Goal: Book appointment/travel/reservation

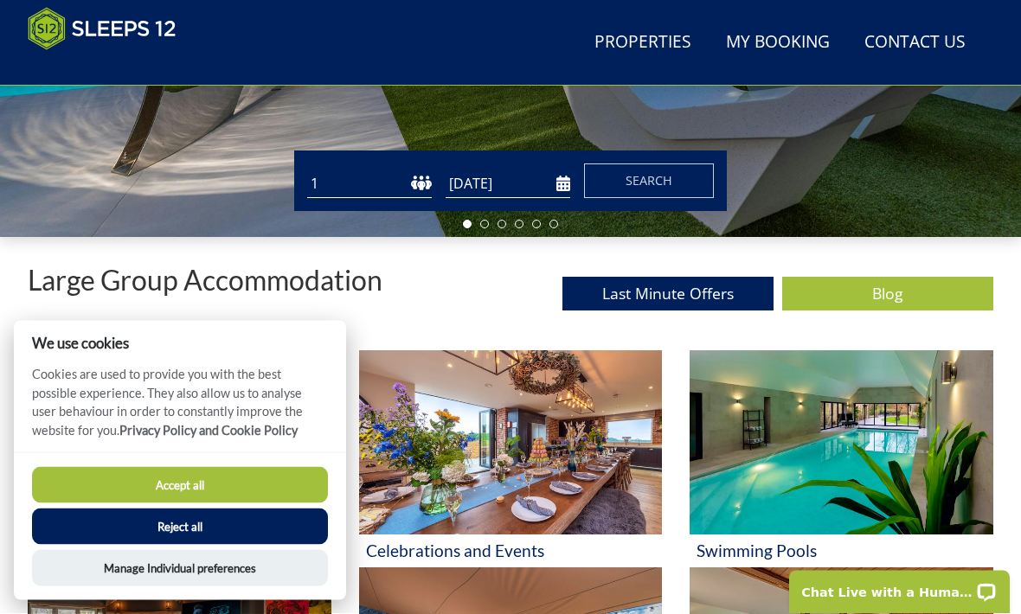
scroll to position [479, 0]
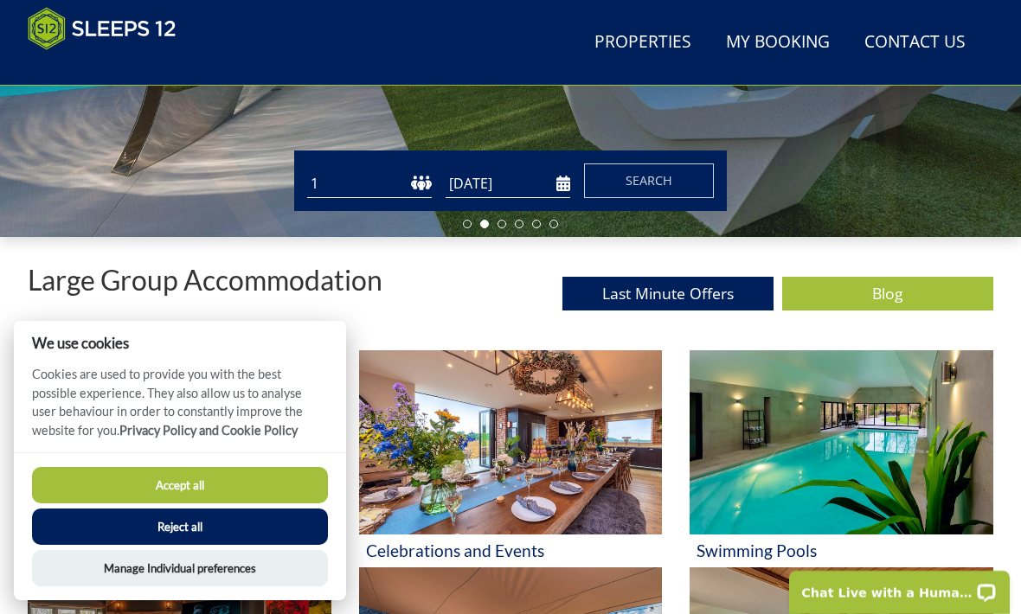
click at [263, 545] on button "Reject all" at bounding box center [180, 527] width 296 height 36
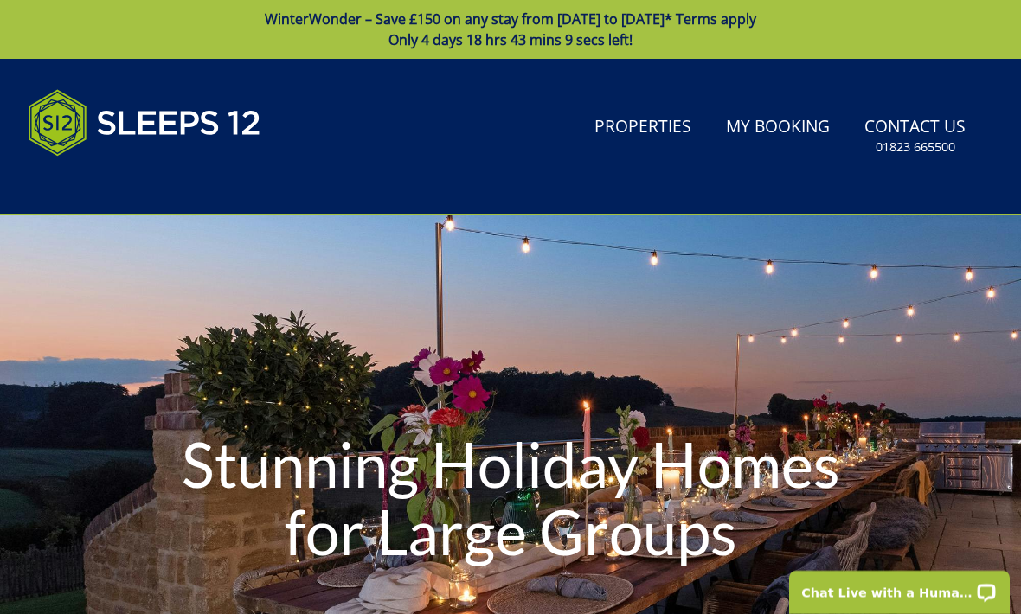
click at [637, 142] on link "Properties" at bounding box center [643, 127] width 111 height 39
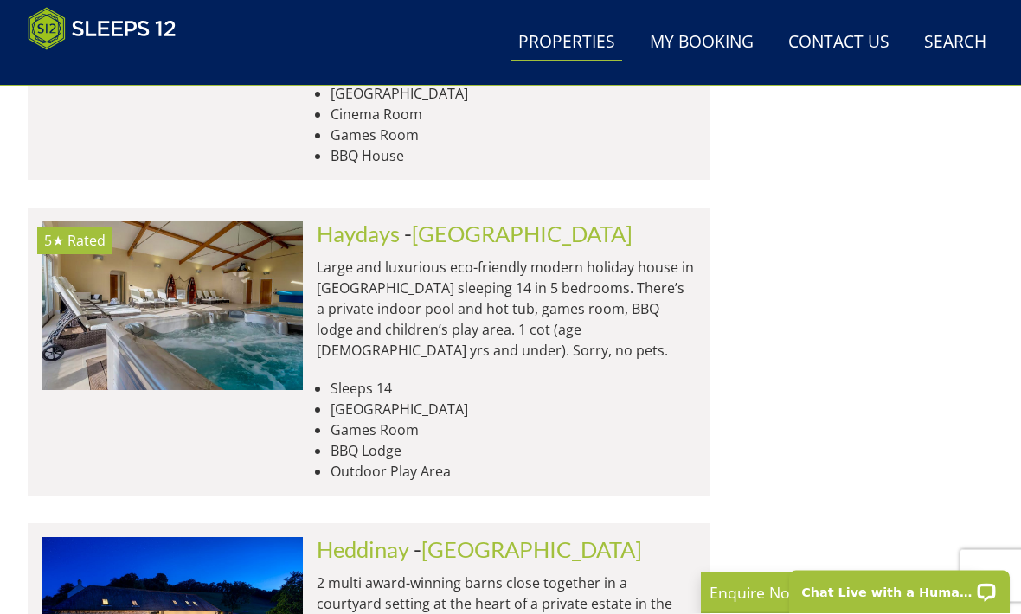
scroll to position [6562, 0]
click at [441, 537] on link "[GEOGRAPHIC_DATA]" at bounding box center [531, 550] width 221 height 26
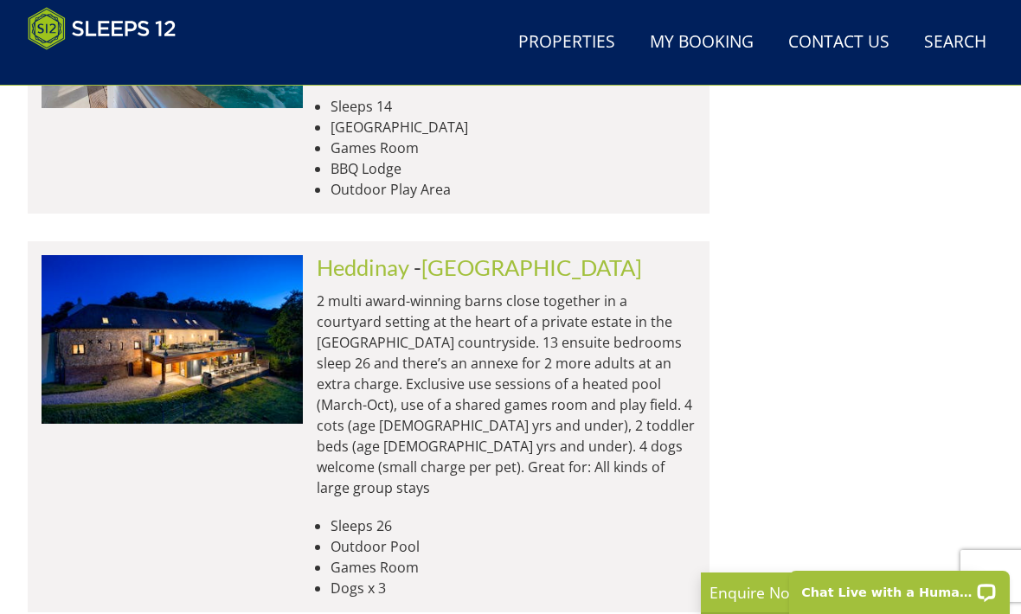
scroll to position [2747, 0]
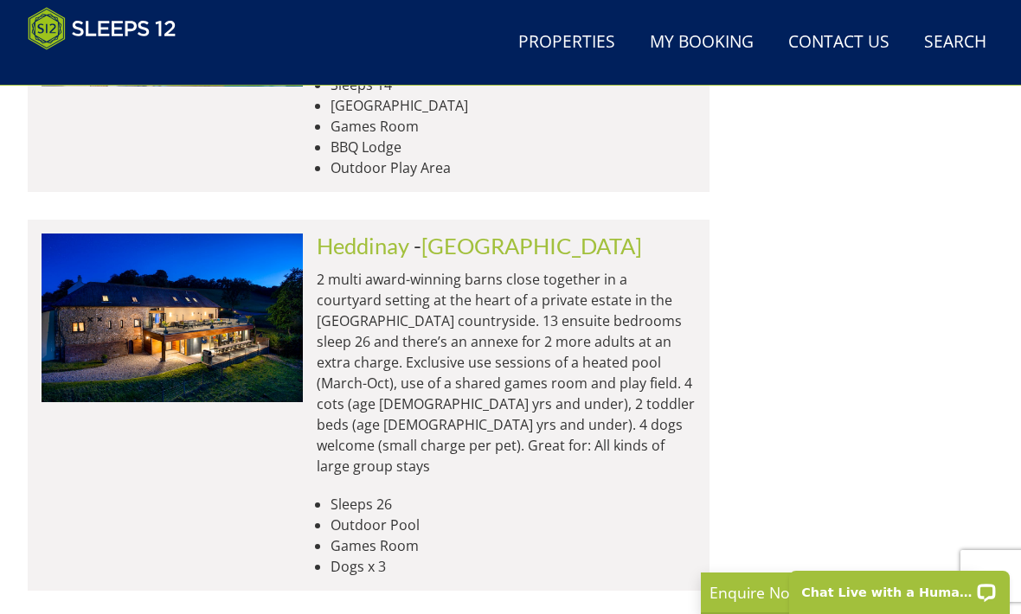
click at [422, 233] on span "- [GEOGRAPHIC_DATA]" at bounding box center [528, 246] width 228 height 26
click at [408, 233] on link "Heddinay" at bounding box center [363, 246] width 93 height 26
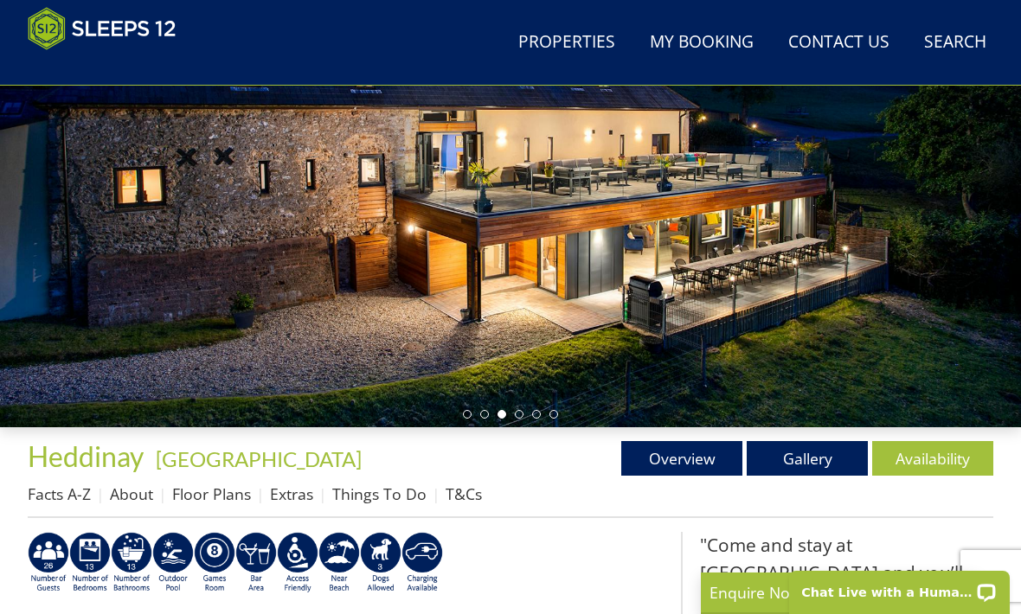
scroll to position [217, 0]
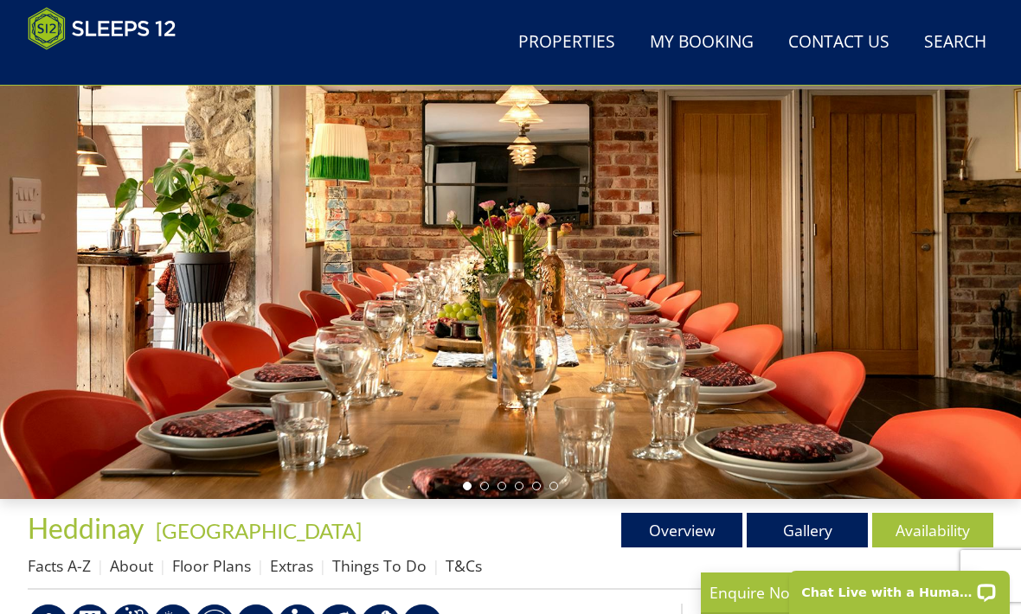
click at [806, 531] on link "Gallery" at bounding box center [807, 530] width 121 height 35
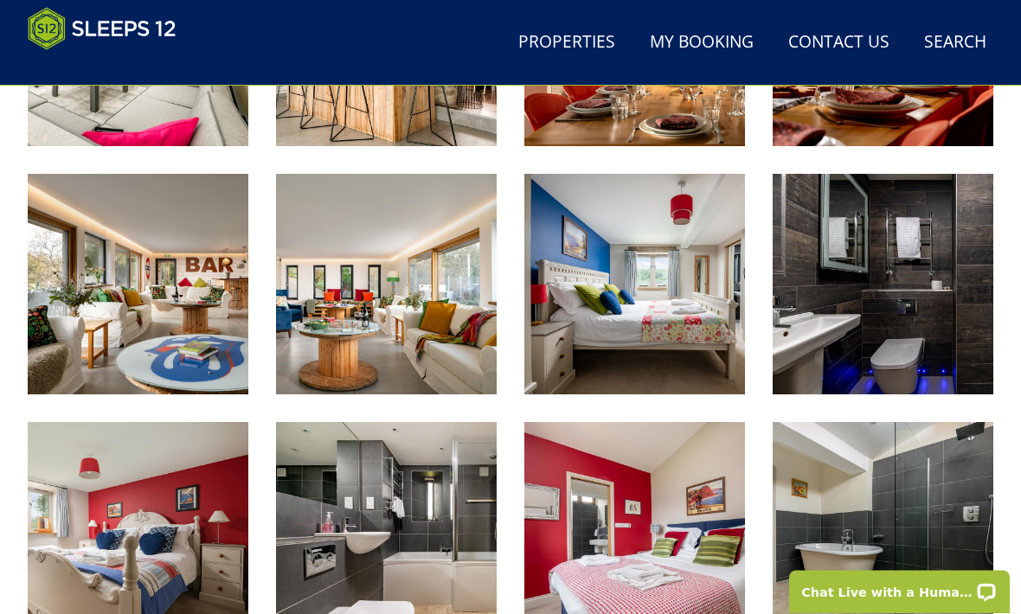
scroll to position [1144, 0]
click at [194, 331] on img at bounding box center [138, 284] width 221 height 221
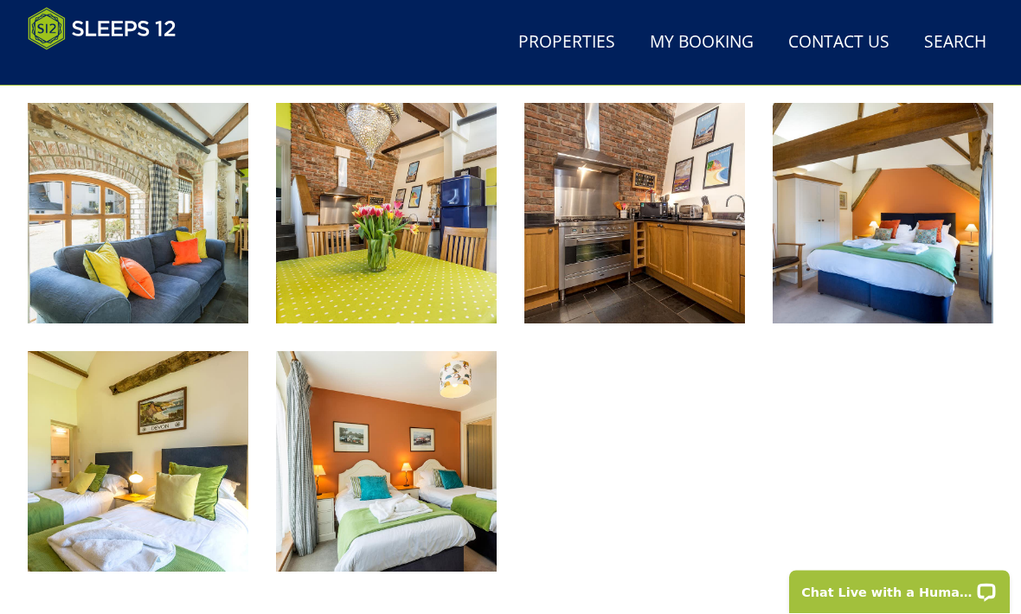
scroll to position [2208, 0]
click at [922, 270] on img at bounding box center [883, 213] width 221 height 221
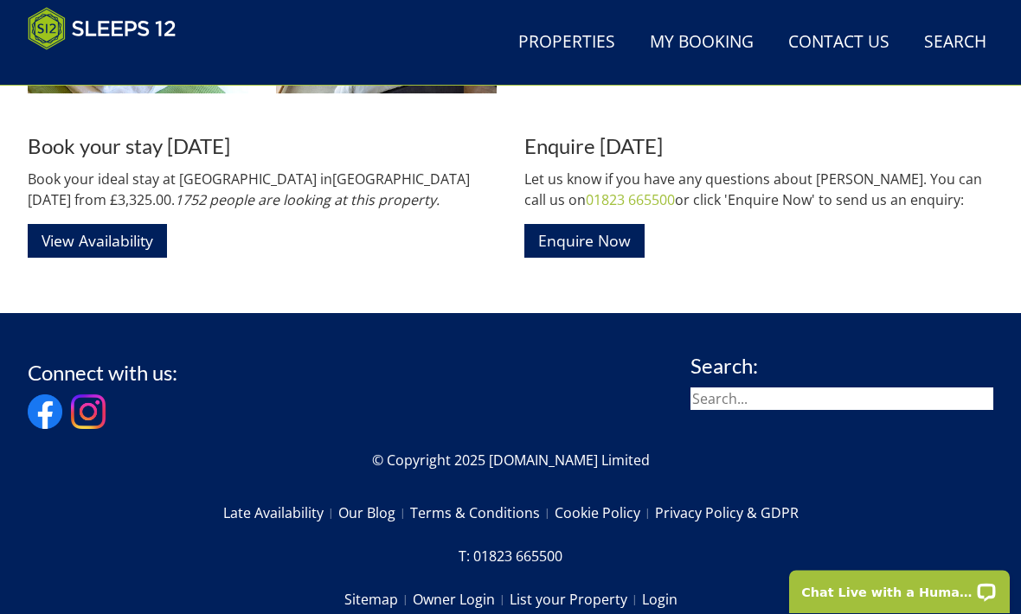
scroll to position [2687, 0]
click at [112, 243] on link "View Availability" at bounding box center [97, 241] width 139 height 34
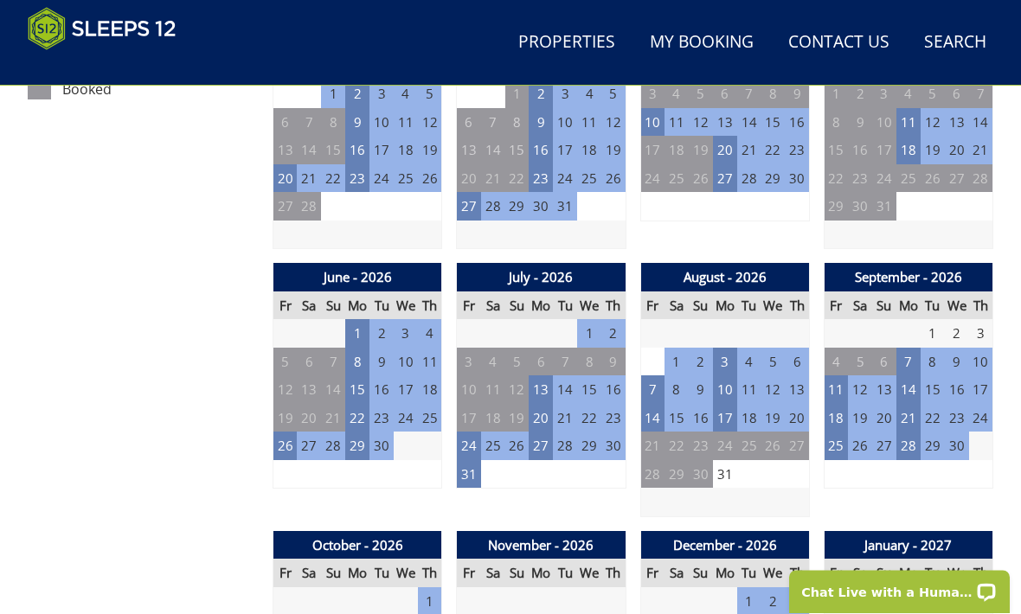
scroll to position [1094, 0]
click at [673, 350] on td "1" at bounding box center [677, 362] width 24 height 29
click at [672, 358] on td "1" at bounding box center [677, 362] width 24 height 29
click at [674, 354] on td "1" at bounding box center [677, 362] width 24 height 29
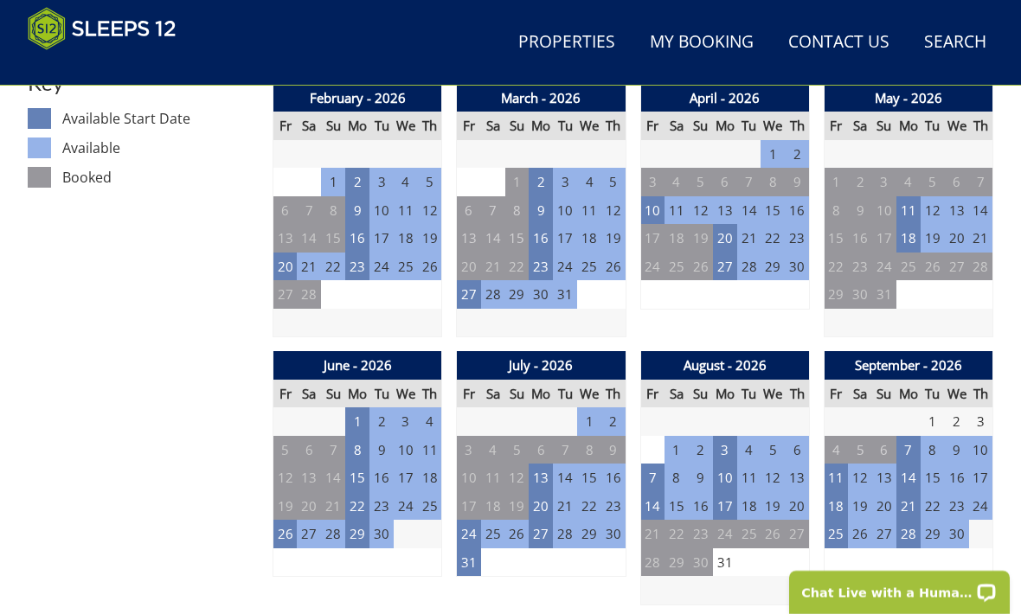
scroll to position [1004, 0]
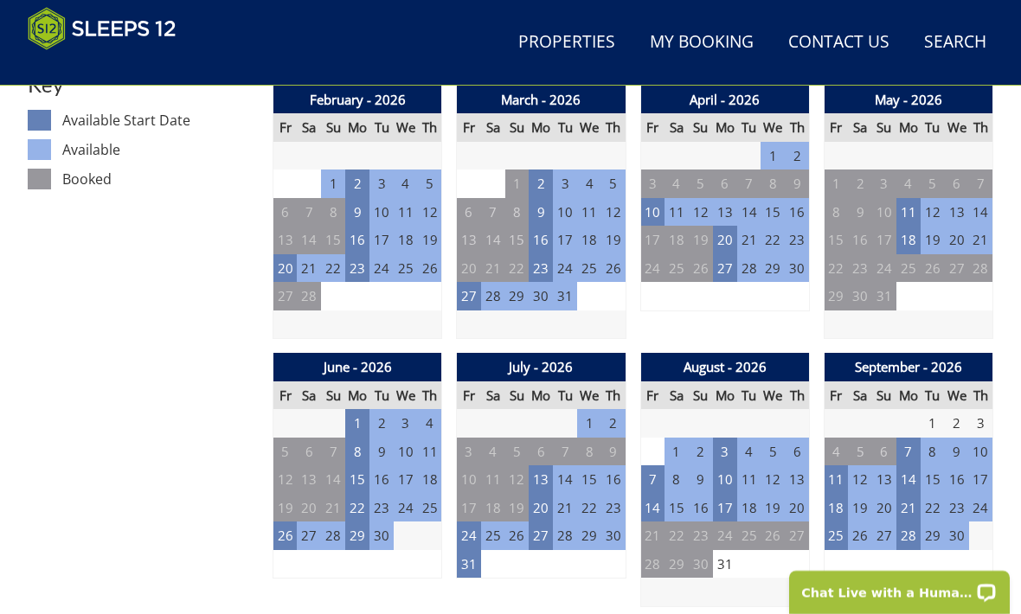
click at [674, 450] on td "1" at bounding box center [677, 452] width 24 height 29
click at [677, 478] on td "8" at bounding box center [677, 480] width 24 height 29
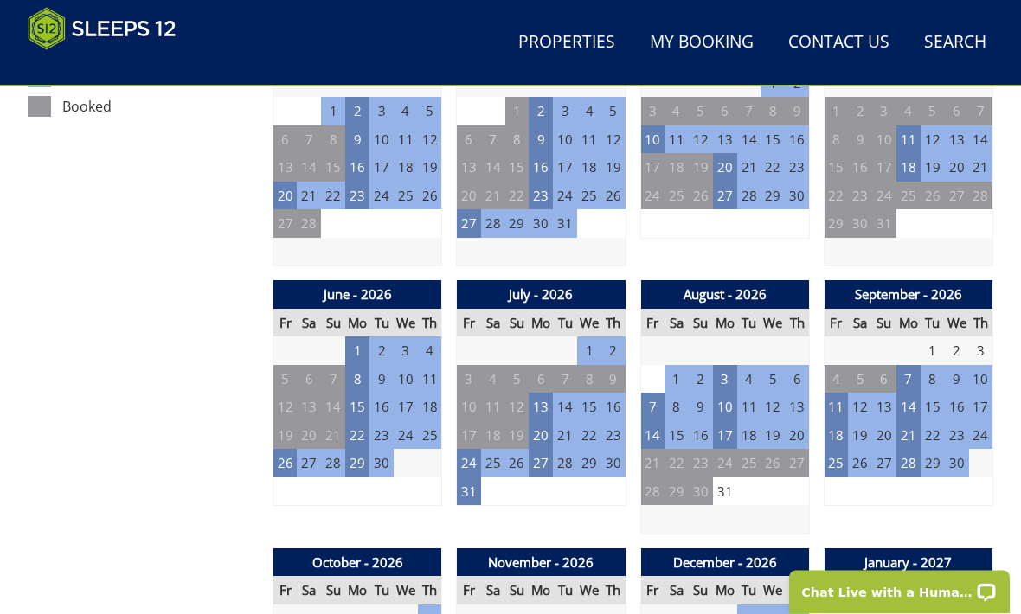
scroll to position [1077, 0]
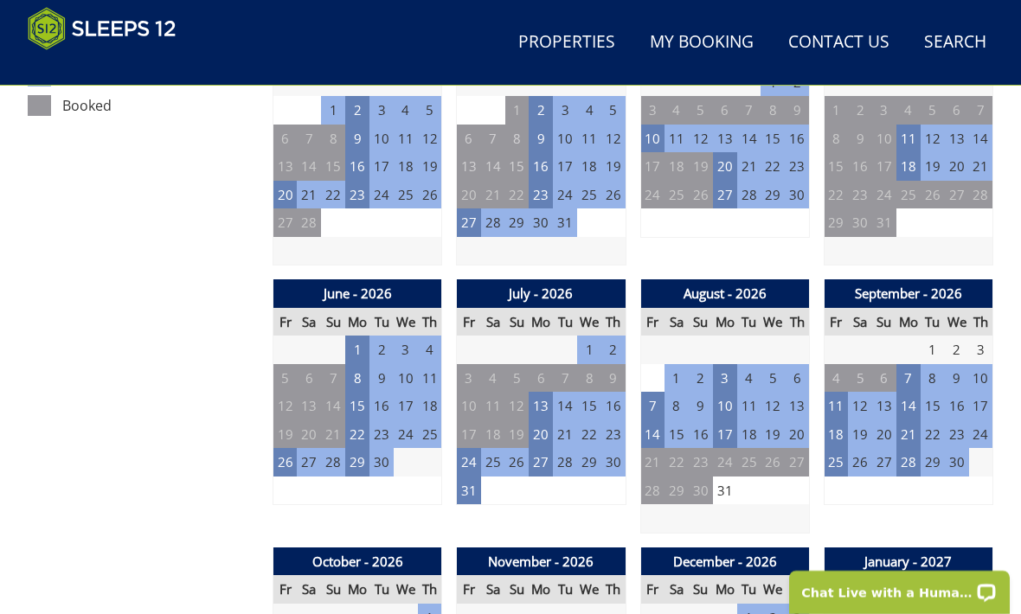
click at [722, 369] on td "3" at bounding box center [725, 378] width 24 height 29
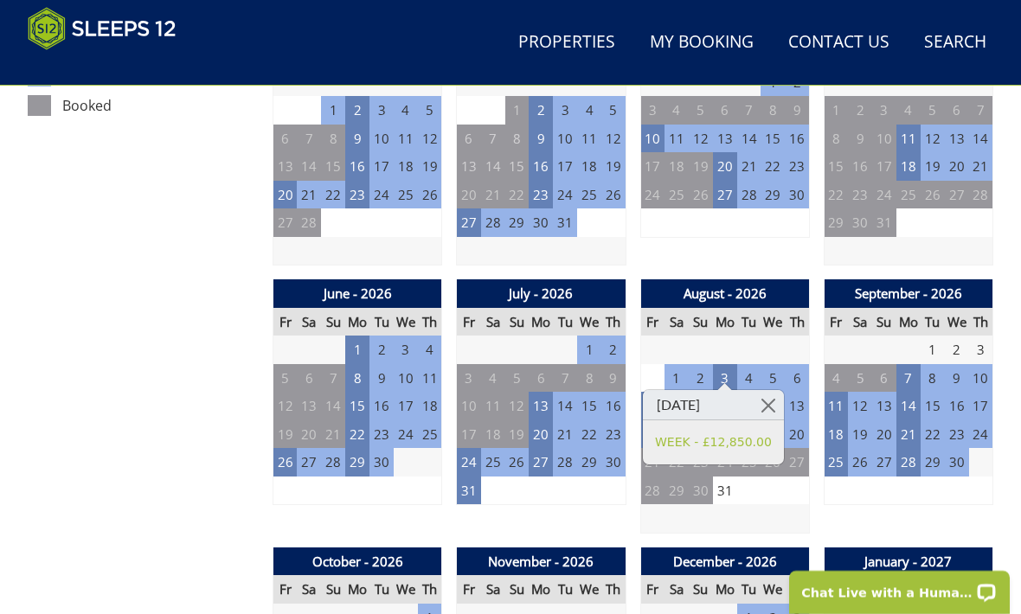
click at [774, 504] on td at bounding box center [724, 518] width 169 height 29
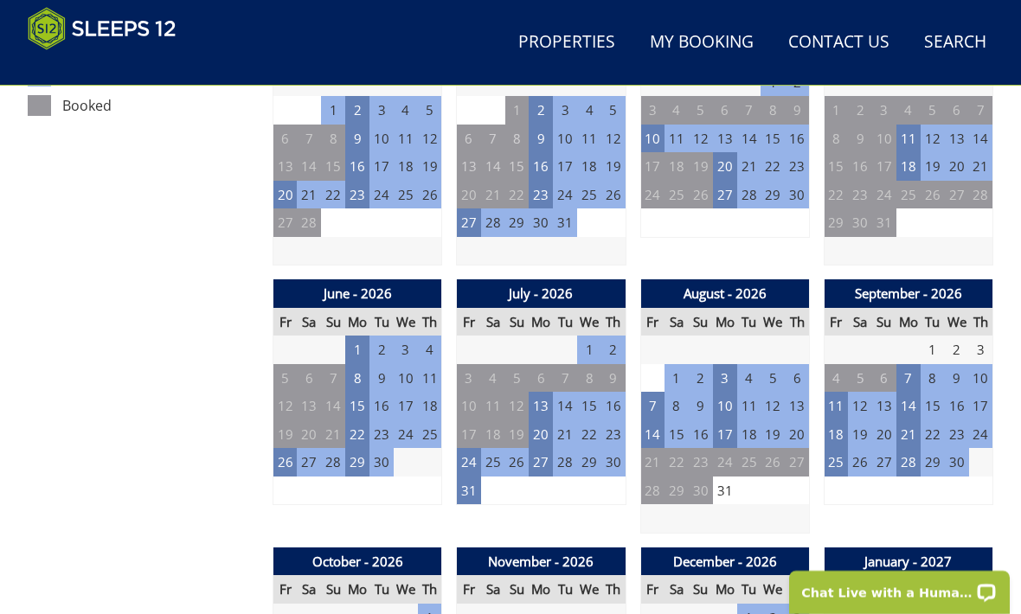
click at [467, 488] on td "31" at bounding box center [469, 491] width 24 height 29
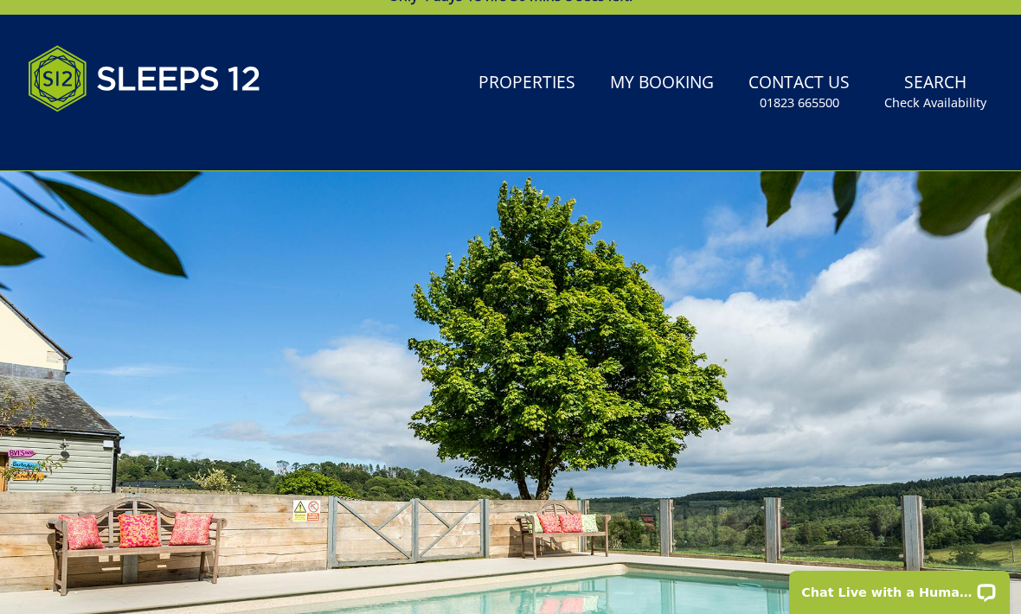
scroll to position [46, 0]
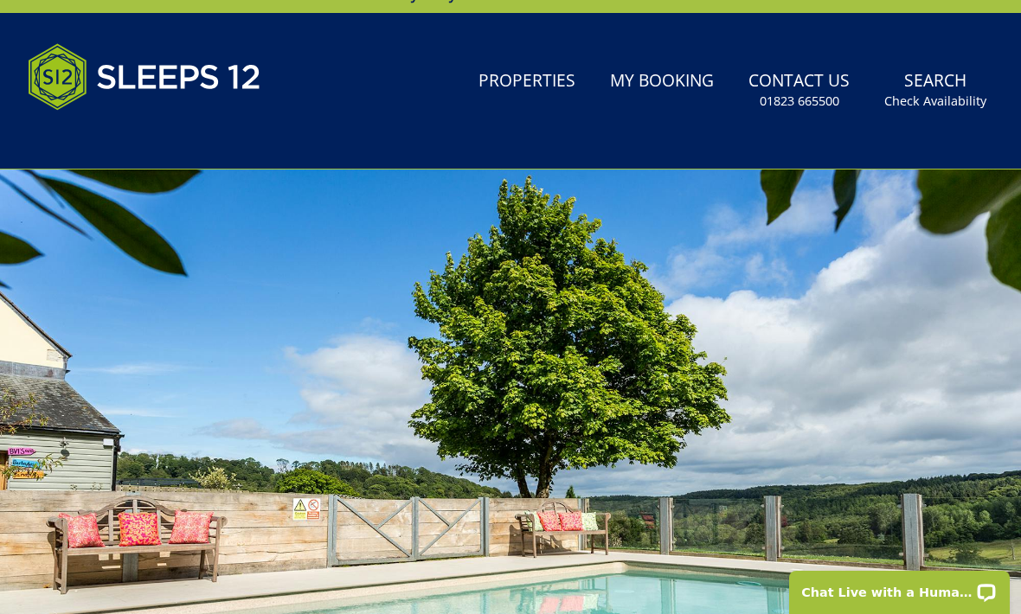
click at [505, 100] on link "Properties" at bounding box center [527, 81] width 111 height 39
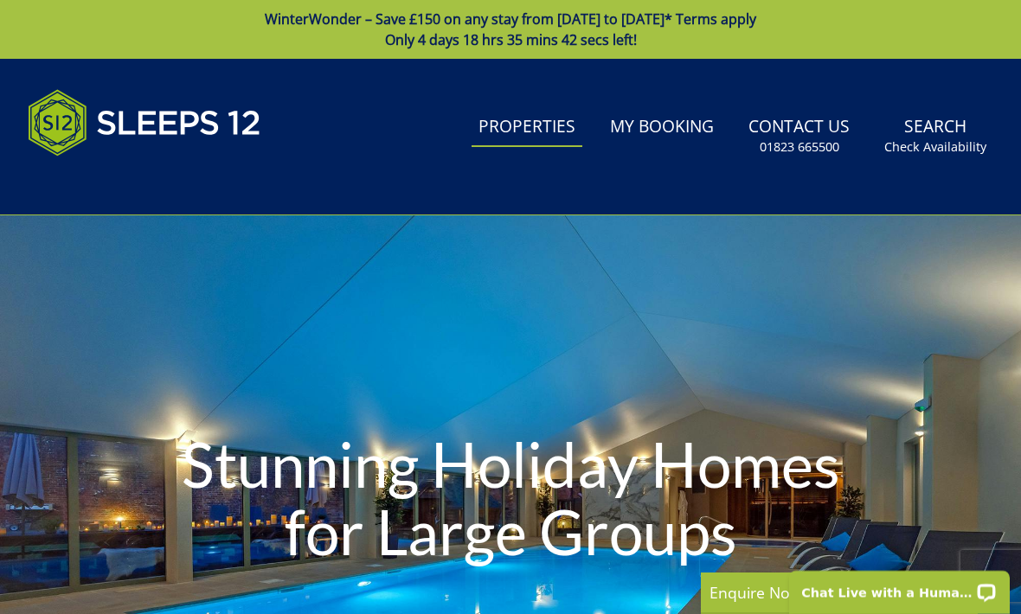
click at [502, 146] on link "Properties" at bounding box center [527, 127] width 111 height 39
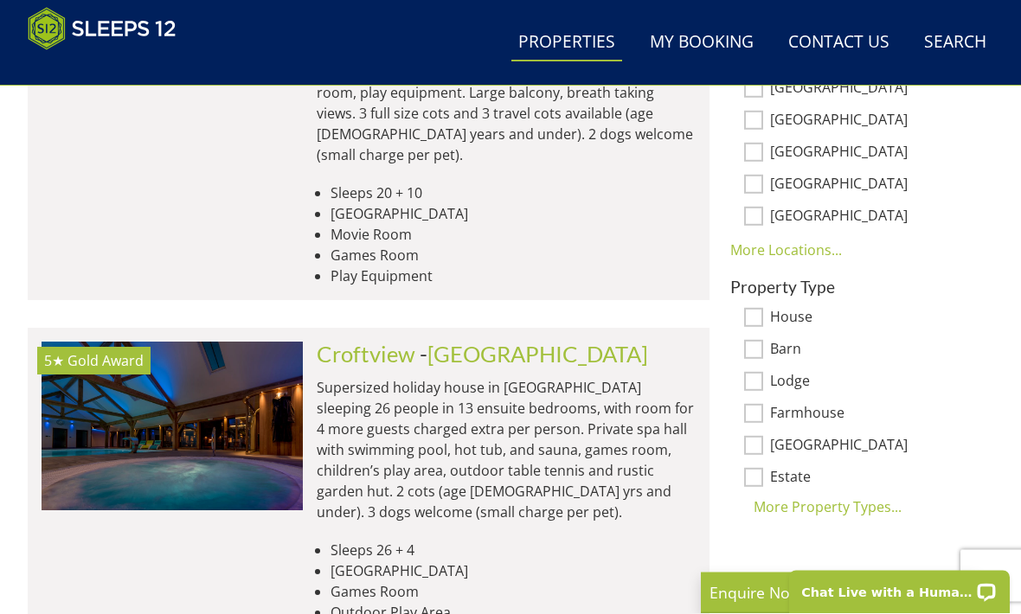
scroll to position [1192, 0]
click at [341, 341] on link "Croftview" at bounding box center [366, 354] width 99 height 26
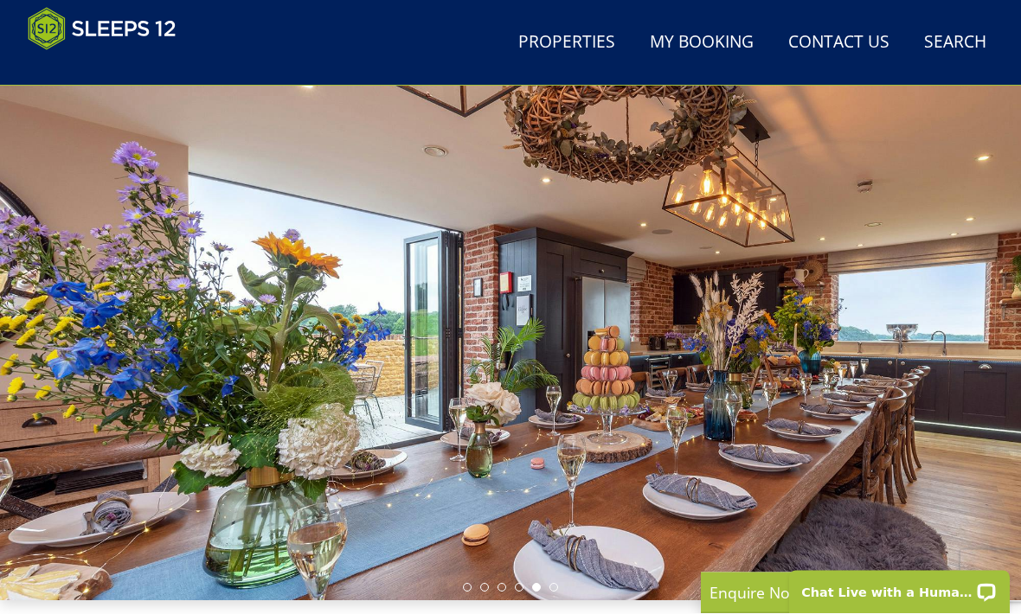
scroll to position [105, 0]
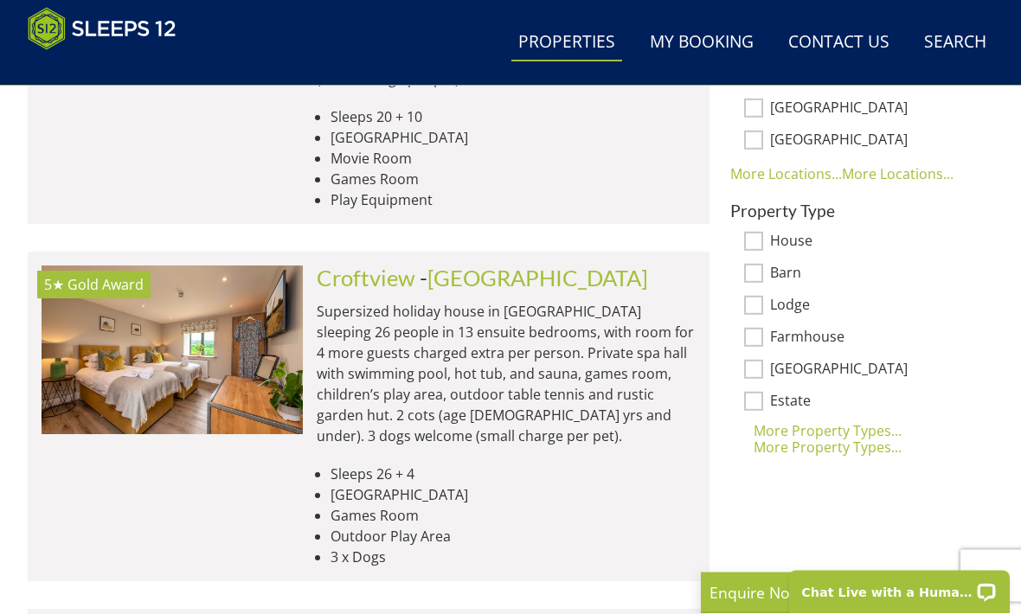
scroll to position [1269, 0]
click at [324, 264] on link "Croftview" at bounding box center [366, 277] width 99 height 26
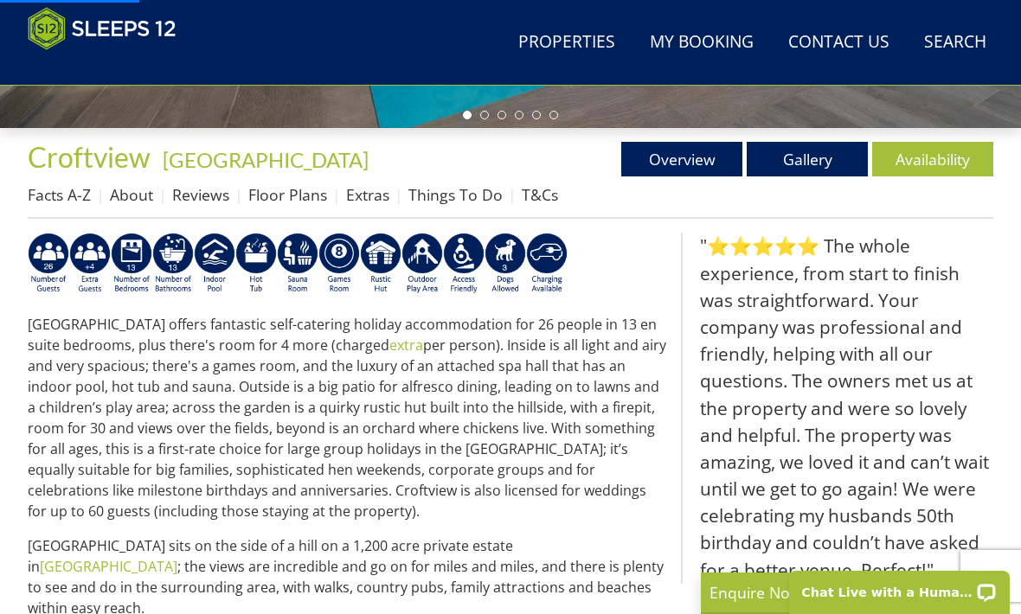
scroll to position [590, 0]
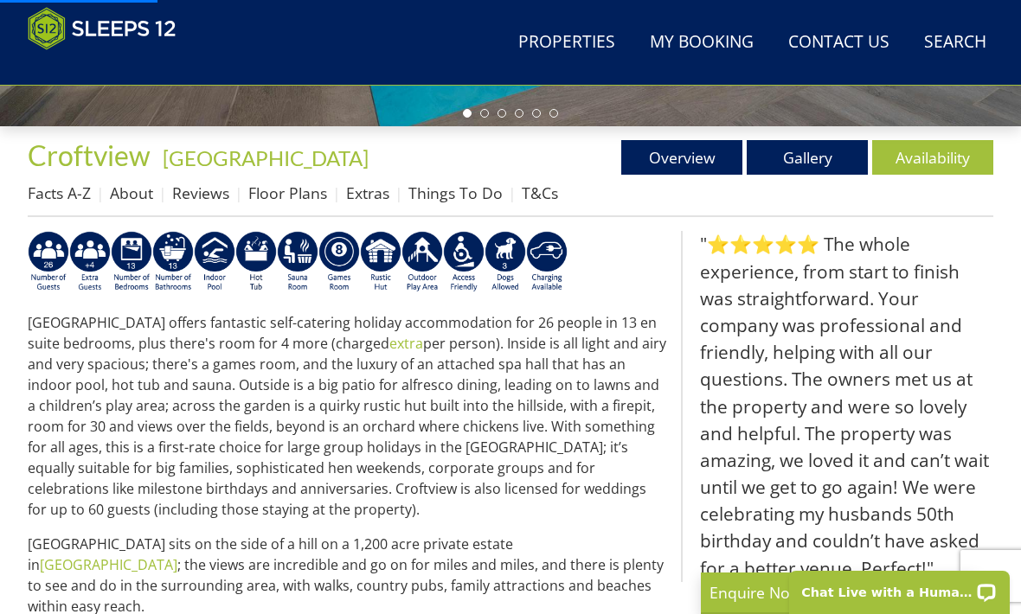
click at [929, 160] on link "Availability" at bounding box center [932, 157] width 121 height 35
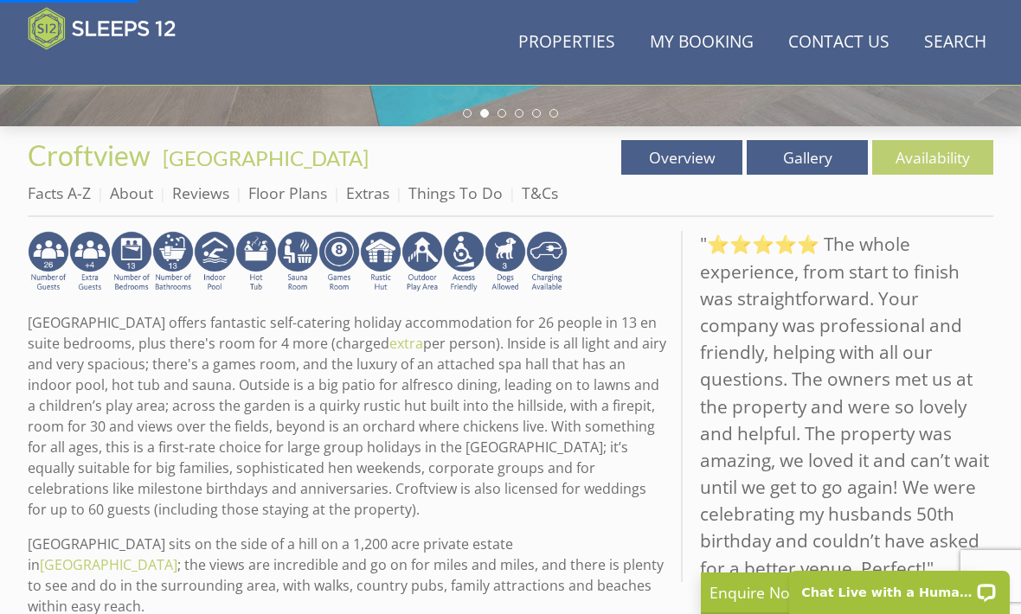
click at [949, 164] on link "Availability" at bounding box center [932, 157] width 121 height 35
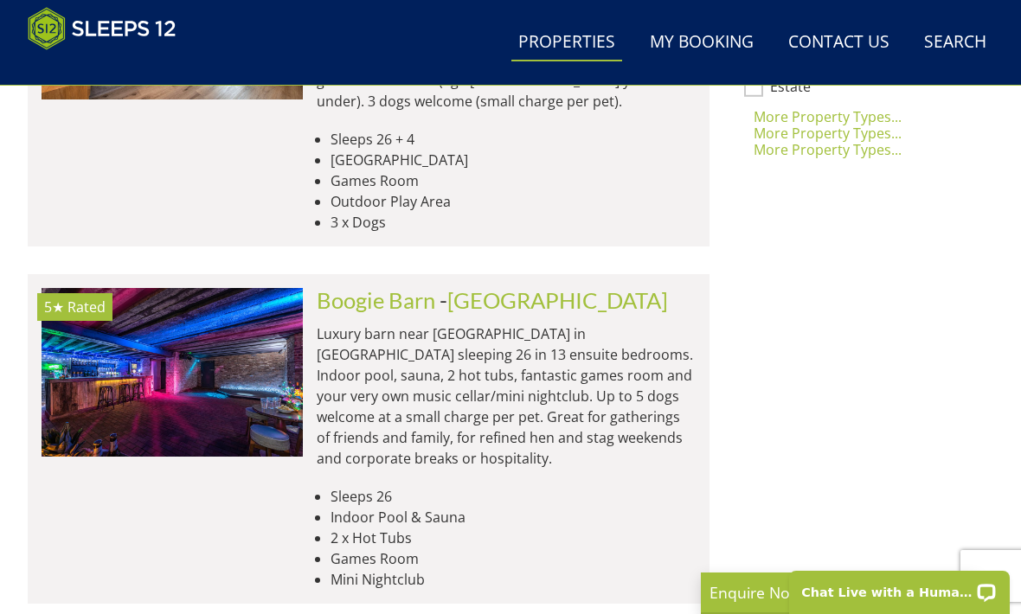
scroll to position [1604, 0]
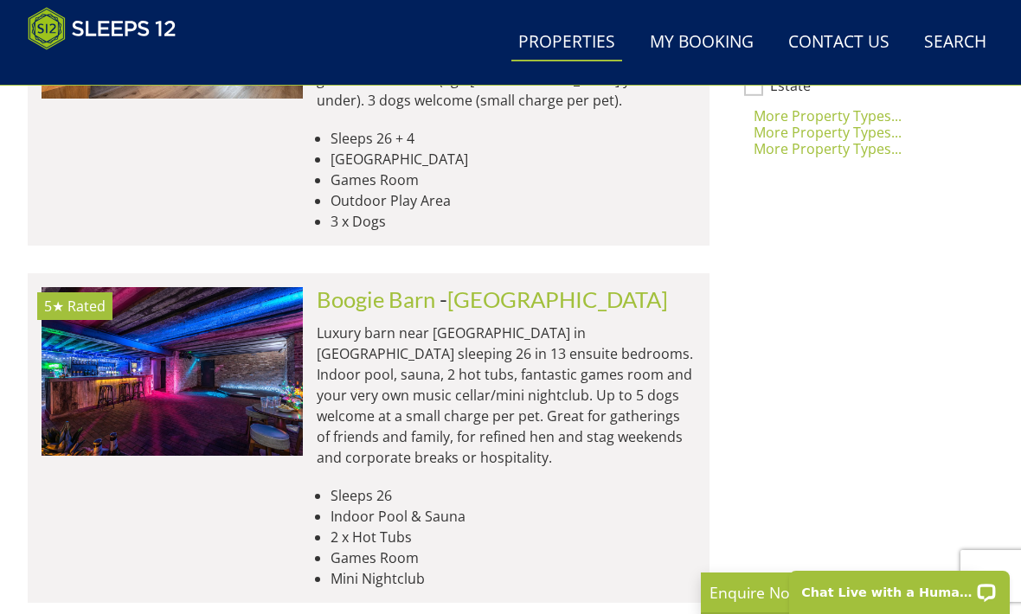
click at [335, 286] on link "Boogie Barn" at bounding box center [376, 299] width 119 height 26
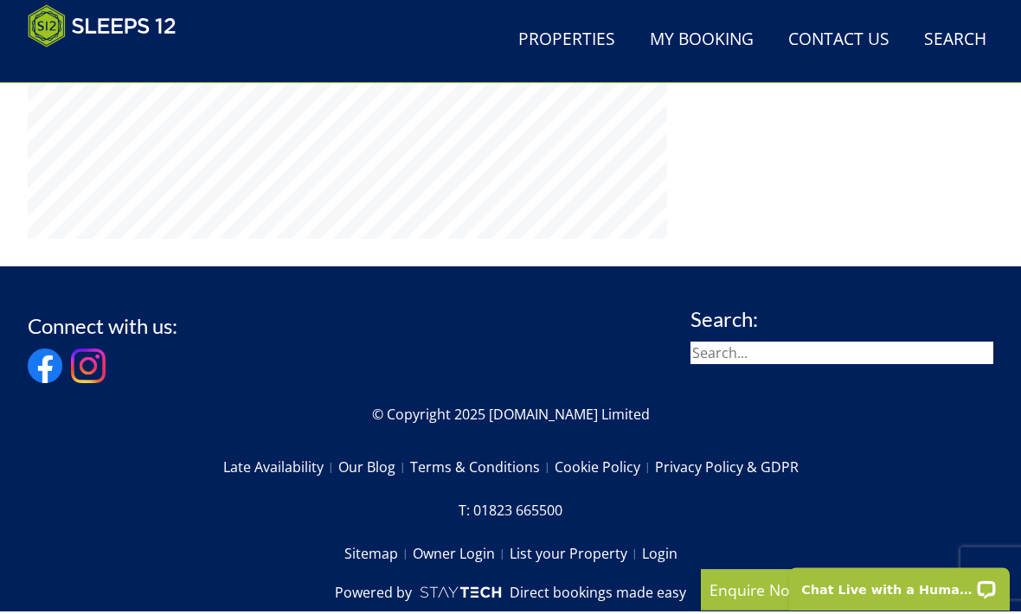
scroll to position [1482, 0]
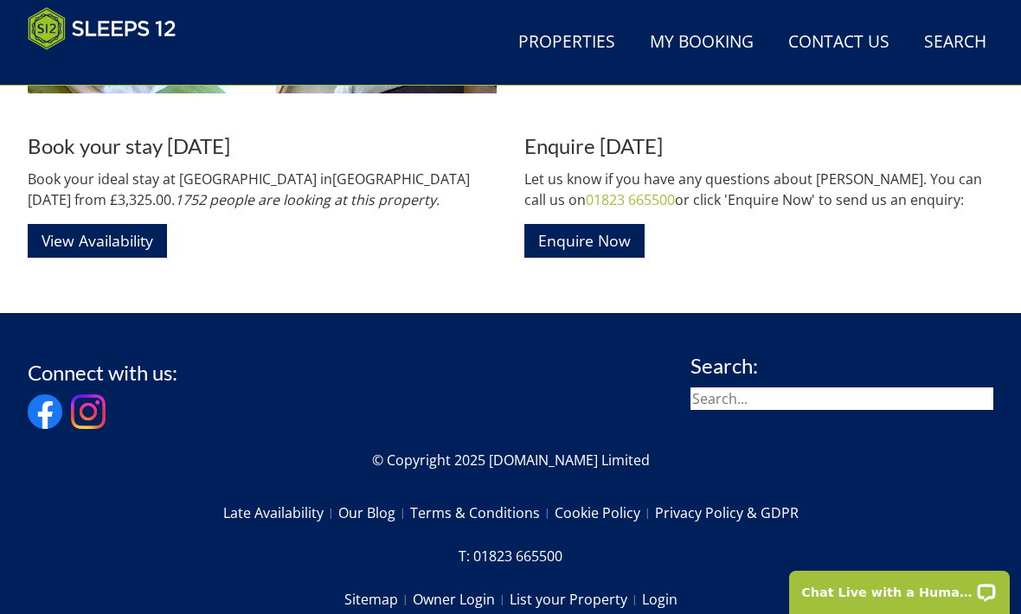
click at [580, 41] on link "Properties" at bounding box center [566, 42] width 111 height 39
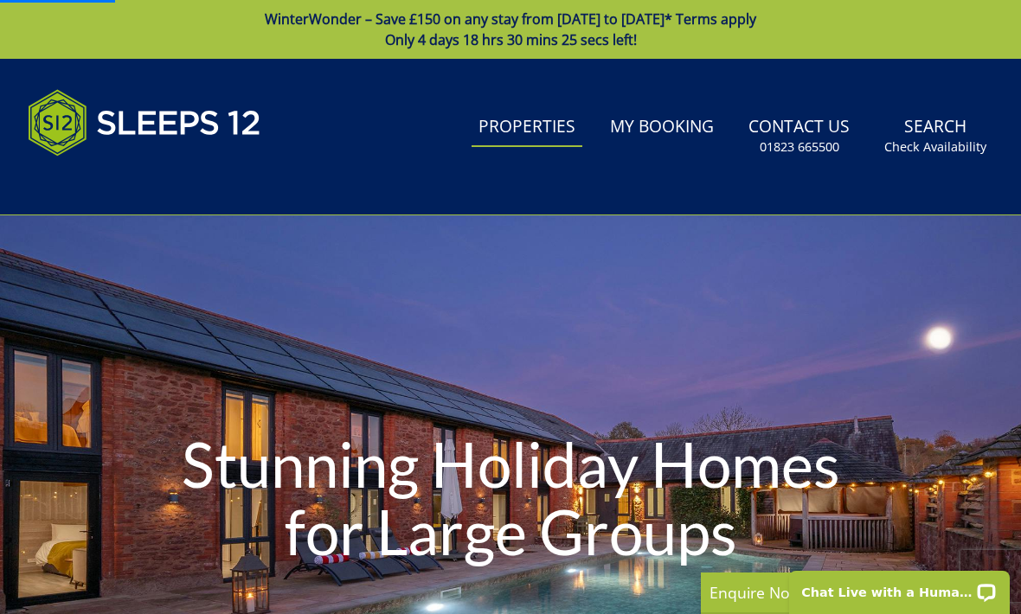
click at [540, 138] on link "Properties" at bounding box center [527, 127] width 111 height 39
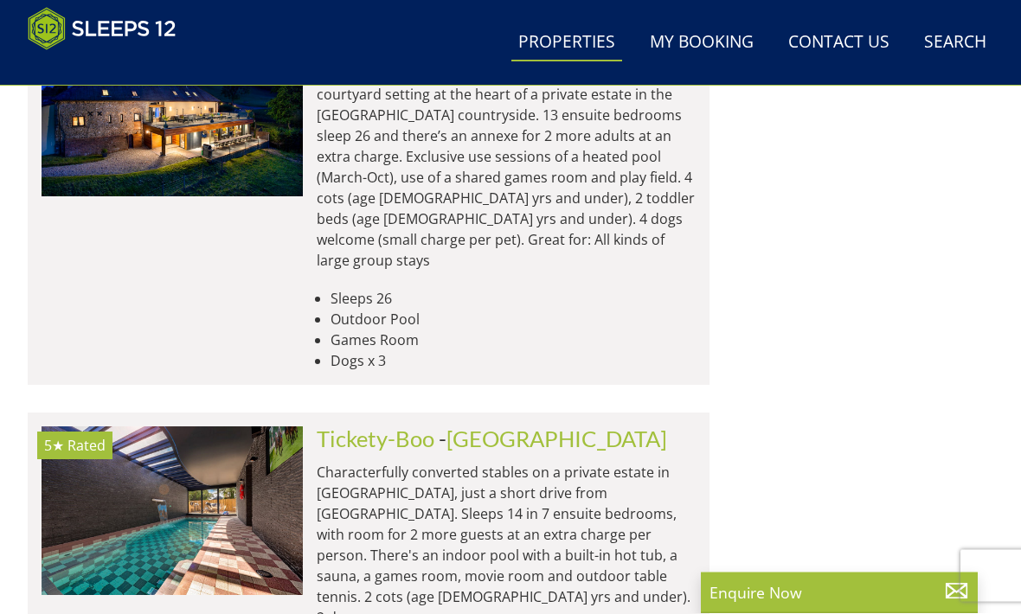
scroll to position [7190, 0]
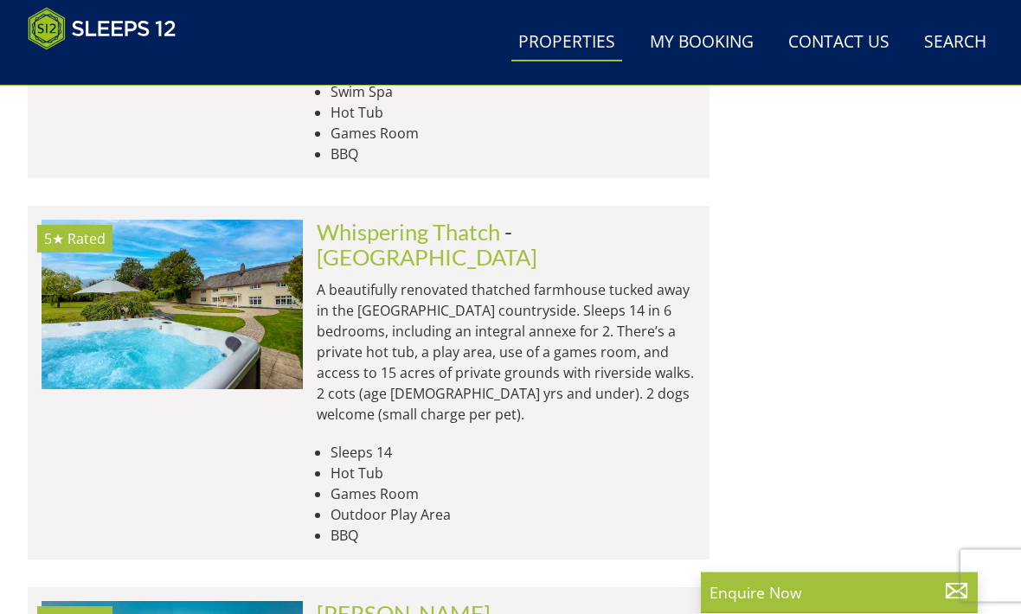
scroll to position [14418, 0]
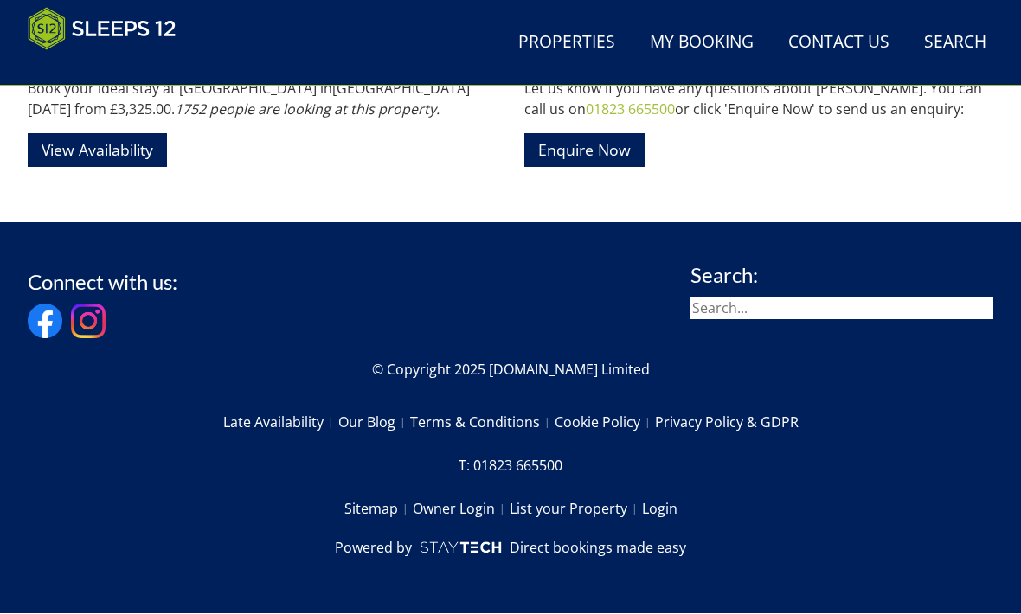
scroll to position [2776, 0]
